Goal: Information Seeking & Learning: Compare options

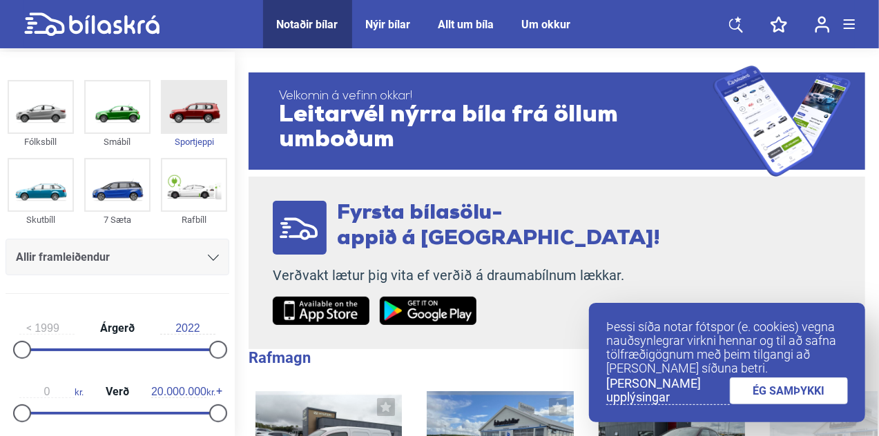
click at [182, 121] on img at bounding box center [193, 106] width 63 height 51
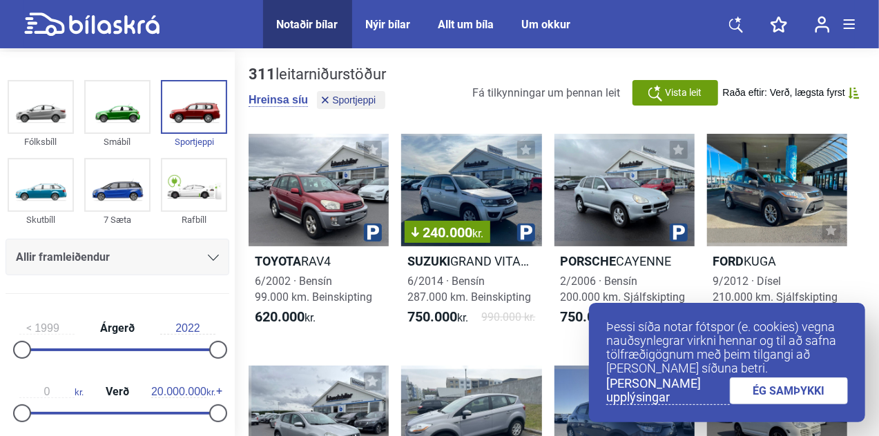
click at [775, 387] on link "ÉG SAMÞYKKI" at bounding box center [789, 391] width 119 height 27
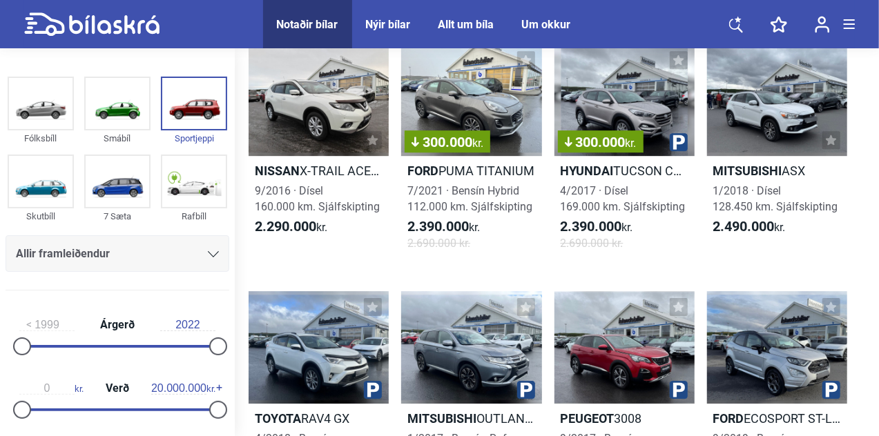
scroll to position [1813, 0]
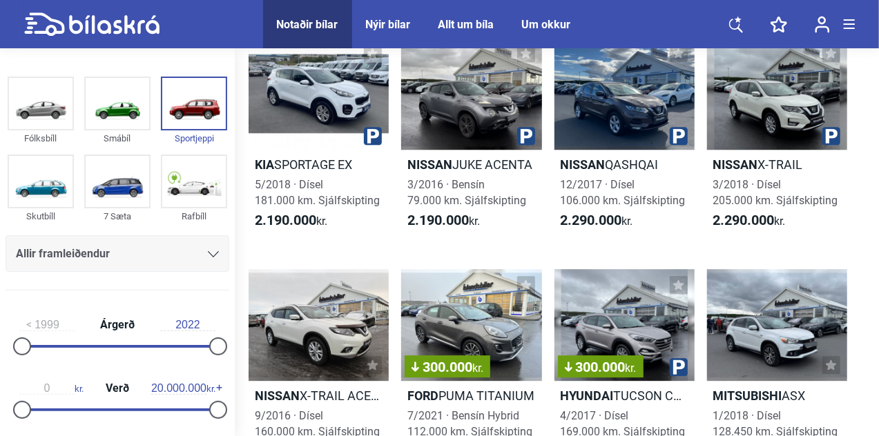
click at [217, 245] on div "Allir framleiðendur" at bounding box center [118, 253] width 224 height 37
click at [216, 249] on div "Allir framleiðendur" at bounding box center [118, 253] width 224 height 37
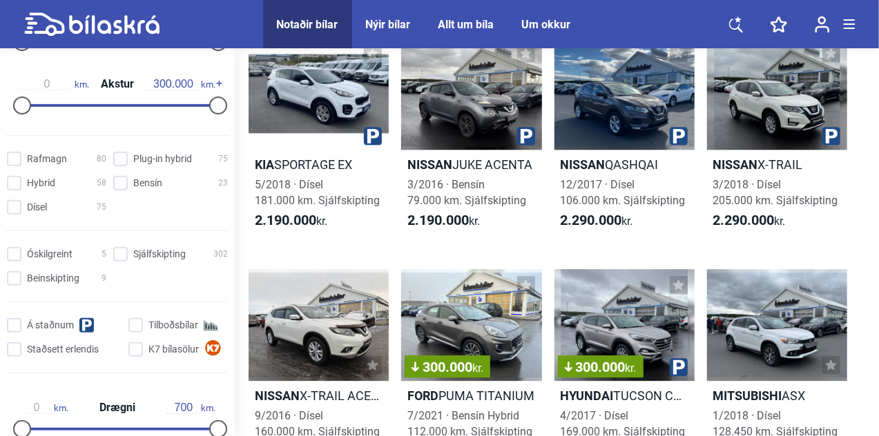
scroll to position [367, 0]
click at [12, 280] on input "Beinskipting 9" at bounding box center [58, 280] width 99 height 14
checkbox input "true"
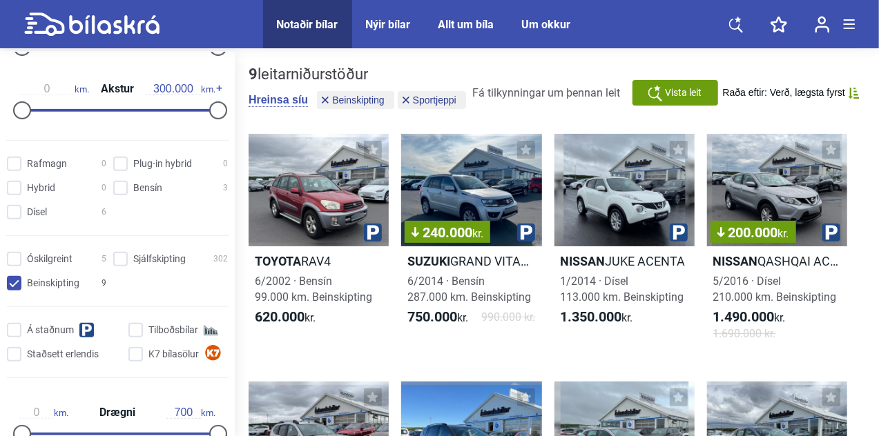
click at [137, 331] on input "Tilboðsbílar" at bounding box center [179, 331] width 99 height 14
checkbox input "true"
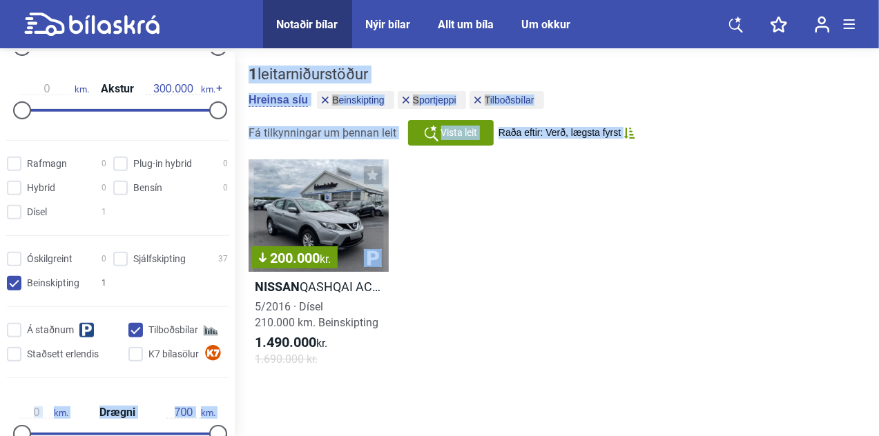
drag, startPoint x: 229, startPoint y: 271, endPoint x: 242, endPoint y: 177, distance: 94.7
click at [242, 177] on div "Fólksbíll Smábíl Sportjeppi Skutbíll 7 Sæta Rafbíll Allir framleiðendur [PERSON…" at bounding box center [439, 246] width 879 height 388
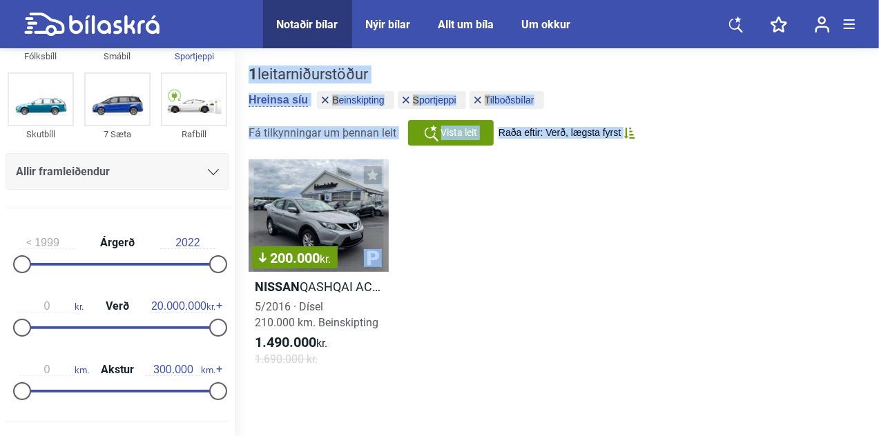
scroll to position [90, 0]
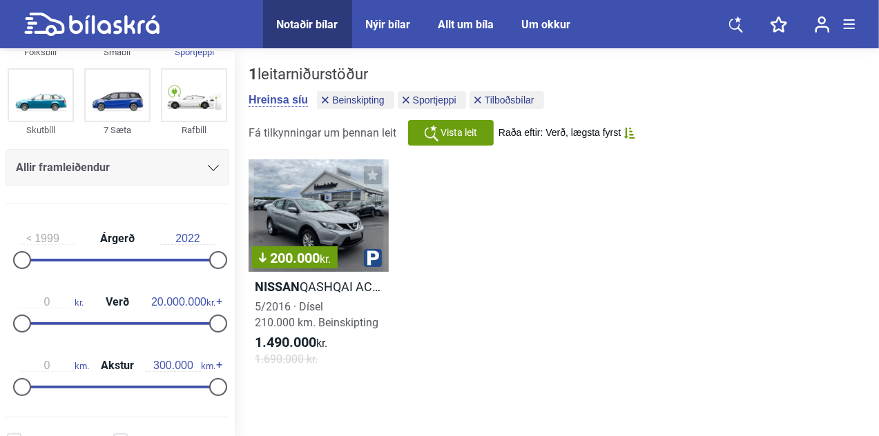
click at [228, 158] on div "Fólksbíll Smábíl Sportjeppi Skutbíll 7 Sæta Rafbíll Allir framleiðendur [PERSON…" at bounding box center [117, 100] width 235 height 229
click at [407, 96] on button "Sportjeppi" at bounding box center [432, 100] width 68 height 18
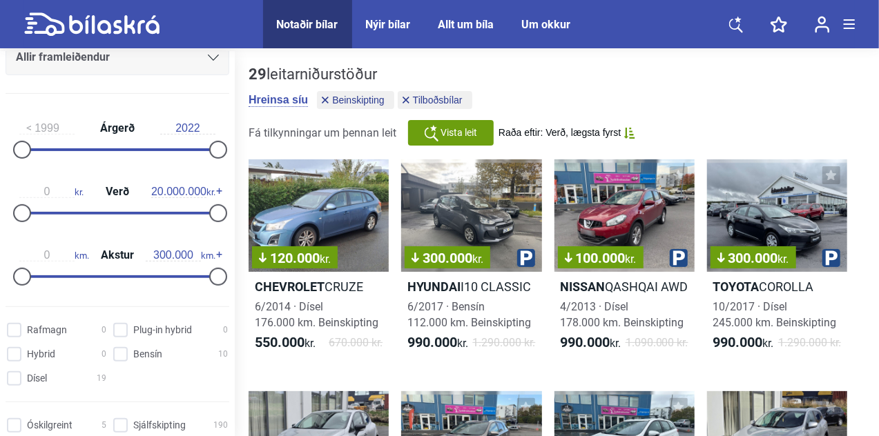
scroll to position [200, 0]
type input "100.000"
drag, startPoint x: 213, startPoint y: 274, endPoint x: 84, endPoint y: 284, distance: 128.7
click at [84, 284] on div at bounding box center [88, 277] width 18 height 18
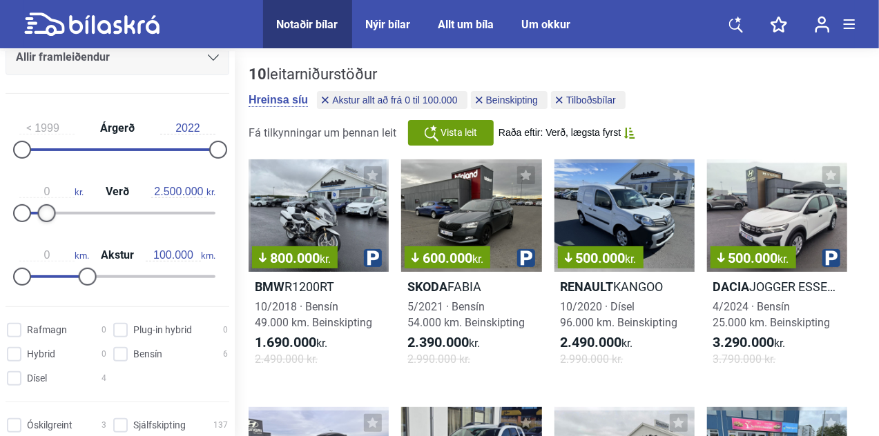
drag, startPoint x: 210, startPoint y: 210, endPoint x: 43, endPoint y: 213, distance: 167.1
click at [43, 213] on div at bounding box center [47, 213] width 18 height 18
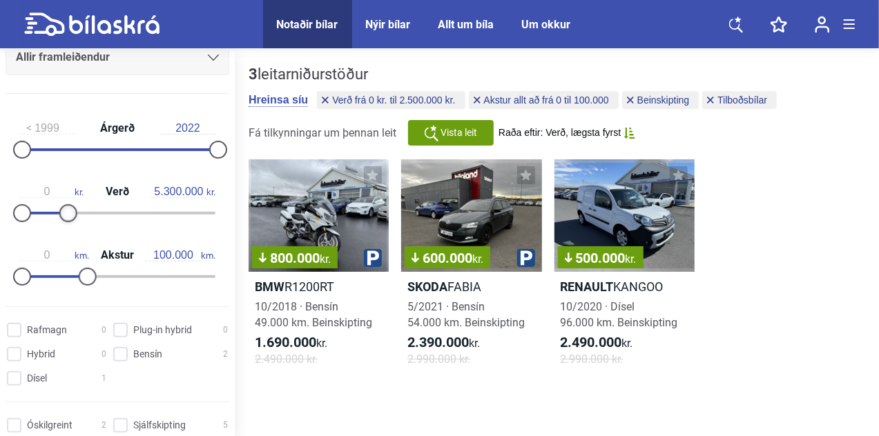
drag, startPoint x: 46, startPoint y: 206, endPoint x: 73, endPoint y: 211, distance: 27.2
click at [73, 211] on div at bounding box center [68, 213] width 18 height 18
type input "20.000.000"
